Goal: Task Accomplishment & Management: Manage account settings

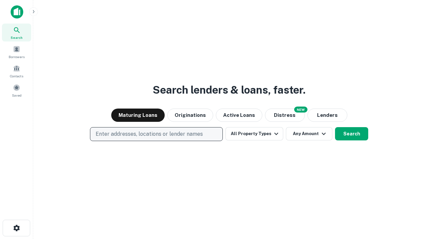
click at [156, 134] on p "Enter addresses, locations or lender names" at bounding box center [149, 134] width 107 height 8
type input "**********"
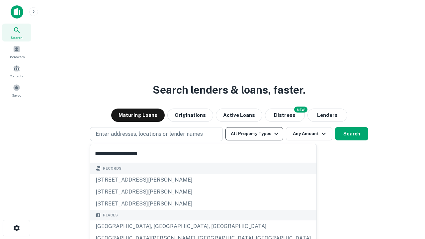
click at [159, 227] on div "[GEOGRAPHIC_DATA], [GEOGRAPHIC_DATA], [GEOGRAPHIC_DATA]" at bounding box center [203, 227] width 226 height 12
click at [254, 134] on button "All Property Types" at bounding box center [255, 133] width 58 height 13
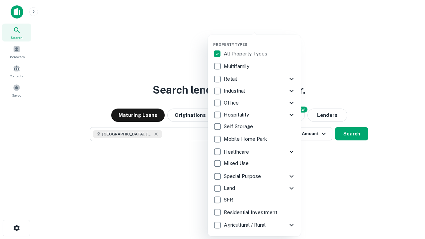
click at [260, 40] on button "button" at bounding box center [259, 40] width 93 height 0
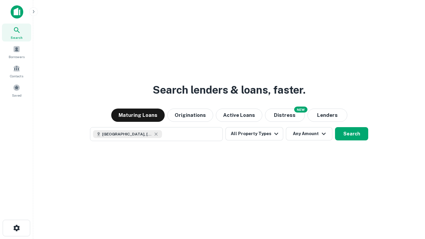
scroll to position [11, 0]
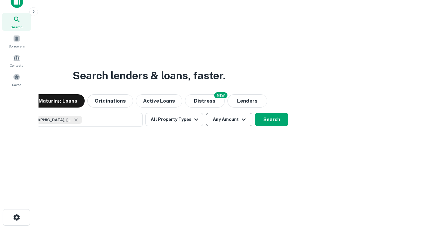
click at [206, 113] on button "Any Amount" at bounding box center [229, 119] width 47 height 13
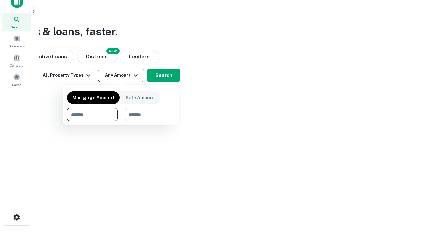
type input "*******"
click at [121, 121] on button "button" at bounding box center [121, 121] width 108 height 0
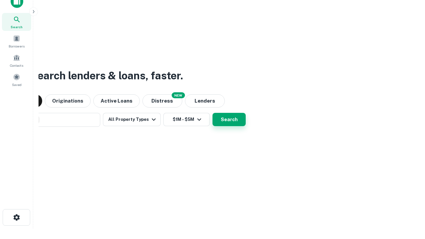
click at [213, 113] on button "Search" at bounding box center [229, 119] width 33 height 13
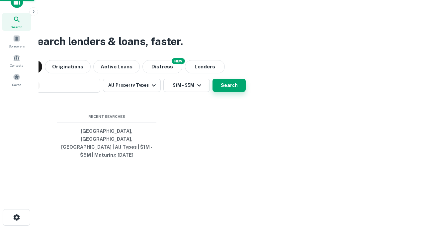
scroll to position [22, 188]
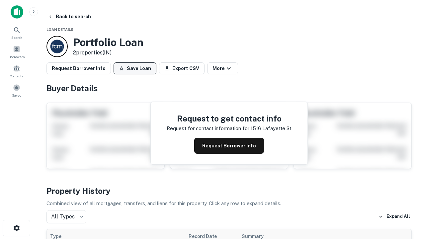
click at [135, 68] on button "Save Loan" at bounding box center [135, 68] width 43 height 12
click at [137, 68] on button "Loan Saved" at bounding box center [137, 68] width 46 height 12
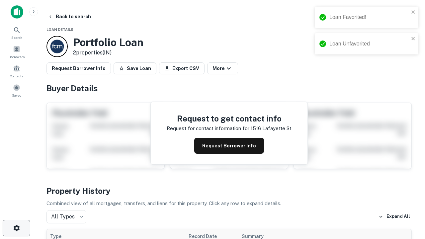
click at [16, 228] on icon "button" at bounding box center [17, 228] width 8 height 8
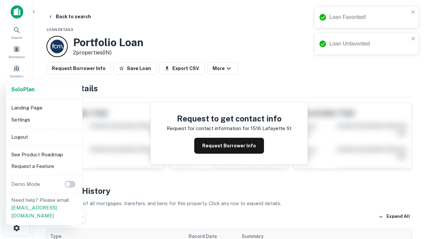
click at [44, 137] on li "Logout" at bounding box center [44, 137] width 71 height 12
